Goal: Task Accomplishment & Management: Use online tool/utility

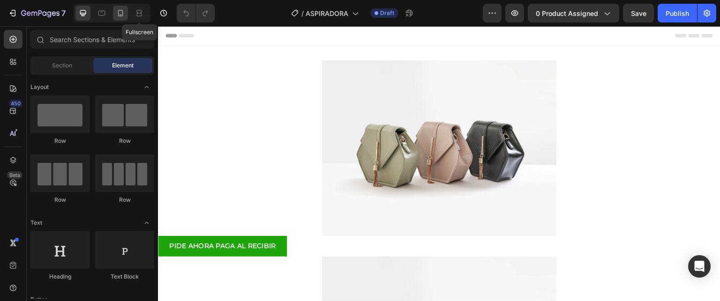
click at [120, 15] on icon at bounding box center [120, 12] width 9 height 9
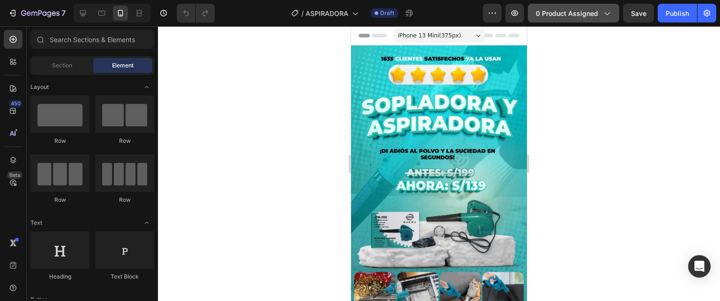
click at [568, 17] on span "0 product assigned" at bounding box center [567, 13] width 62 height 10
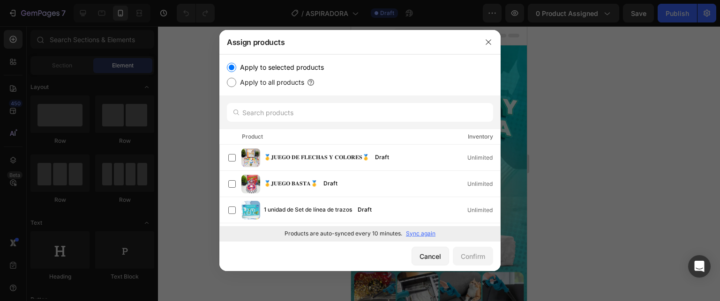
click at [418, 235] on p "Sync again" at bounding box center [421, 234] width 30 height 8
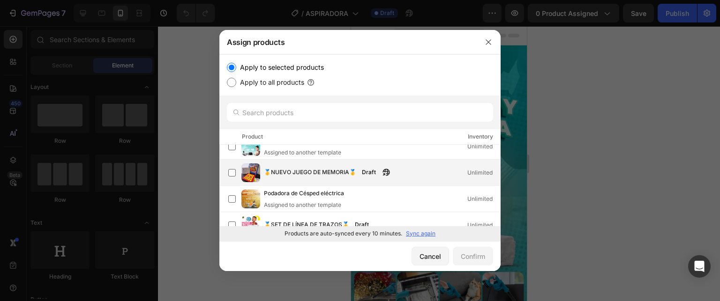
scroll to position [656, 0]
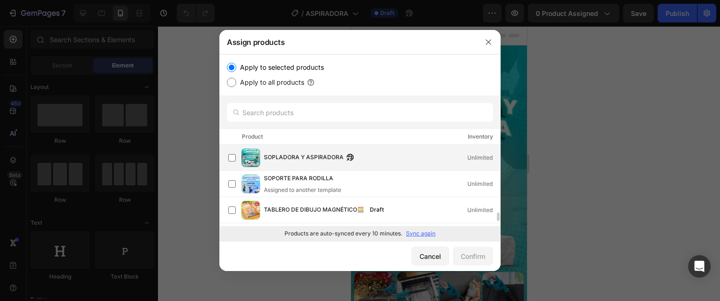
click at [385, 156] on div "SOPLADORA Y ASPIRADORA Unlimited" at bounding box center [382, 158] width 236 height 10
click at [478, 257] on div "Confirm" at bounding box center [473, 257] width 24 height 10
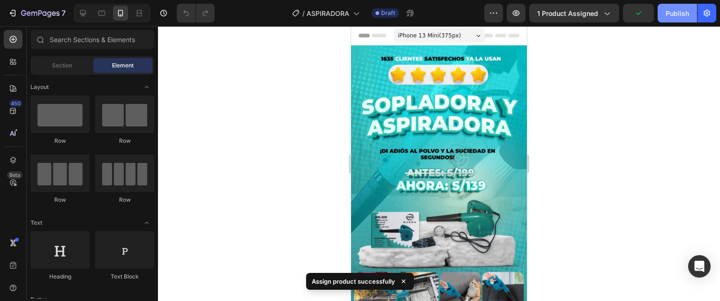
click at [674, 15] on div "Publish" at bounding box center [677, 13] width 23 height 10
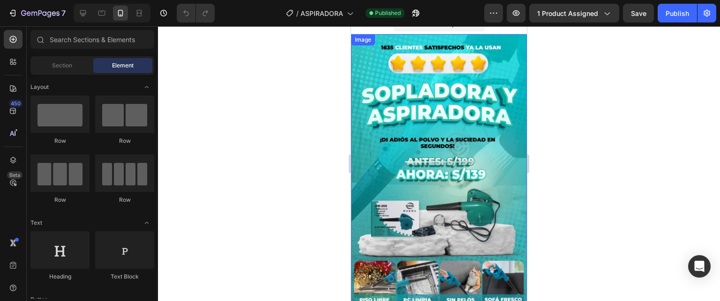
scroll to position [0, 0]
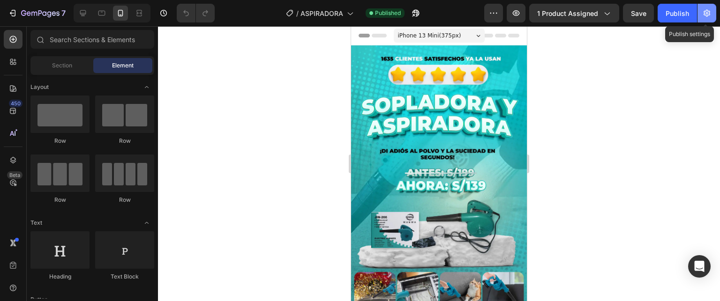
click at [710, 15] on icon "button" at bounding box center [706, 12] width 9 height 9
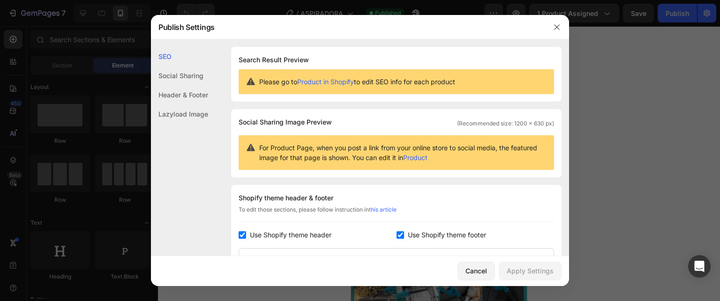
drag, startPoint x: 410, startPoint y: 230, endPoint x: 400, endPoint y: 234, distance: 10.1
click at [410, 230] on span "Use Shopify theme footer" at bounding box center [447, 235] width 78 height 11
checkbox input "false"
click at [253, 237] on span "Use Shopify theme header" at bounding box center [291, 235] width 82 height 11
checkbox input "false"
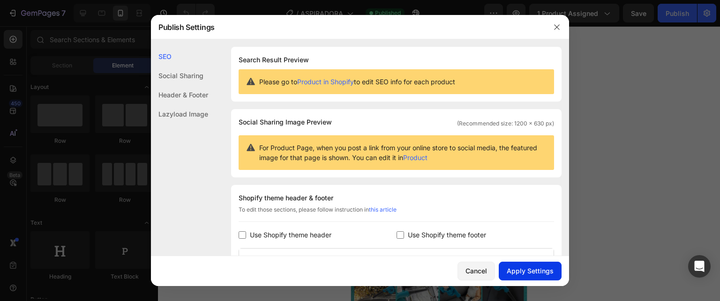
click at [526, 273] on div "Apply Settings" at bounding box center [530, 271] width 47 height 10
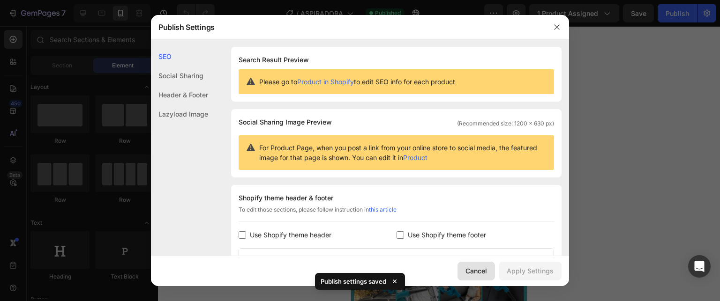
drag, startPoint x: 481, startPoint y: 273, endPoint x: 166, endPoint y: 230, distance: 317.1
click at [481, 273] on div "Cancel" at bounding box center [477, 271] width 22 height 10
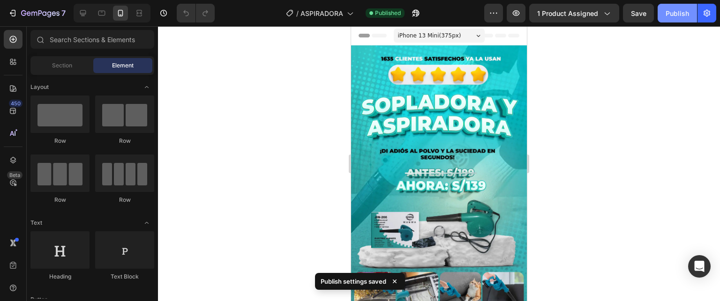
click at [666, 13] on div "Publish" at bounding box center [677, 13] width 23 height 10
